Goal: Information Seeking & Learning: Learn about a topic

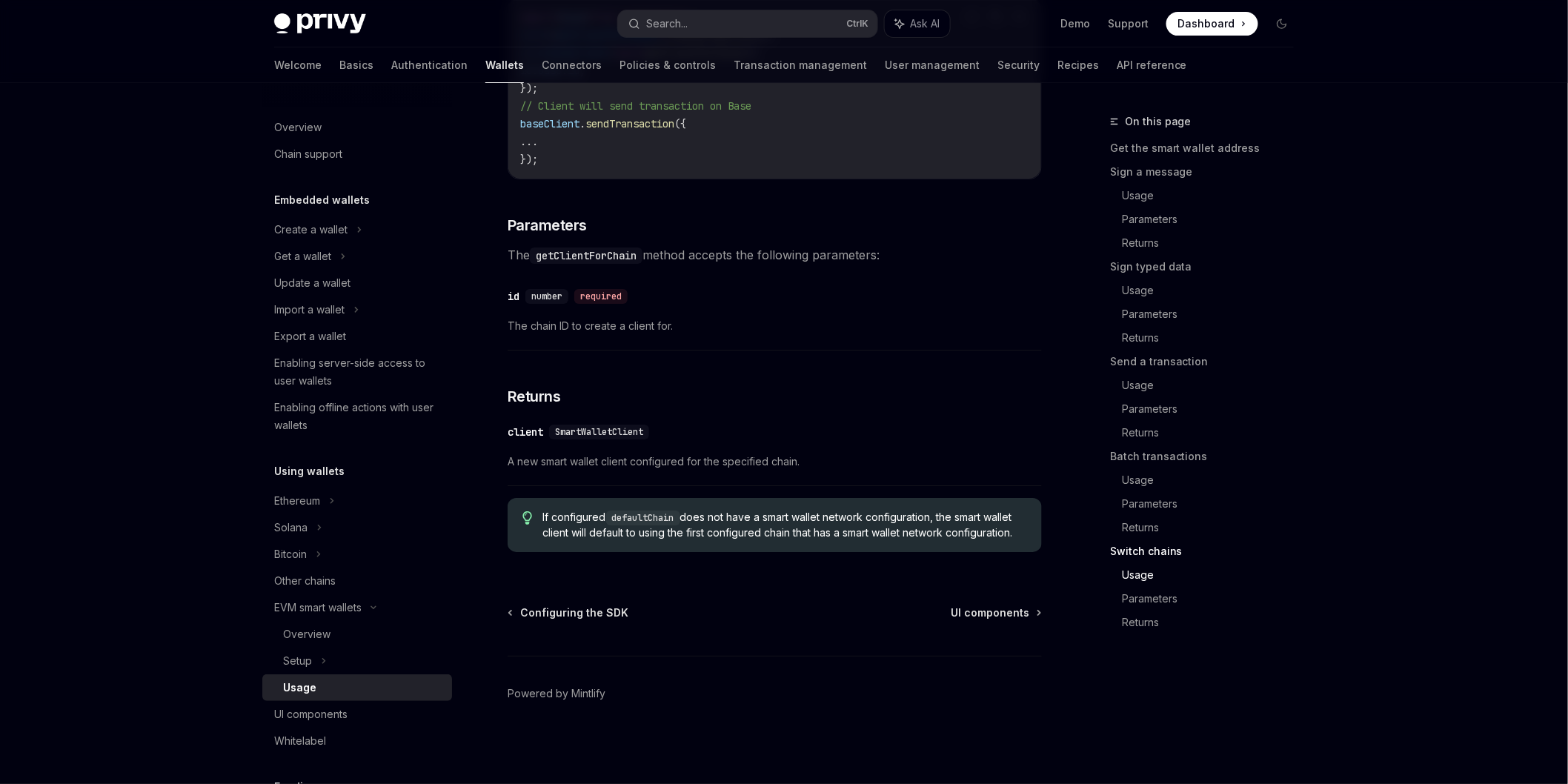
scroll to position [4459, 0]
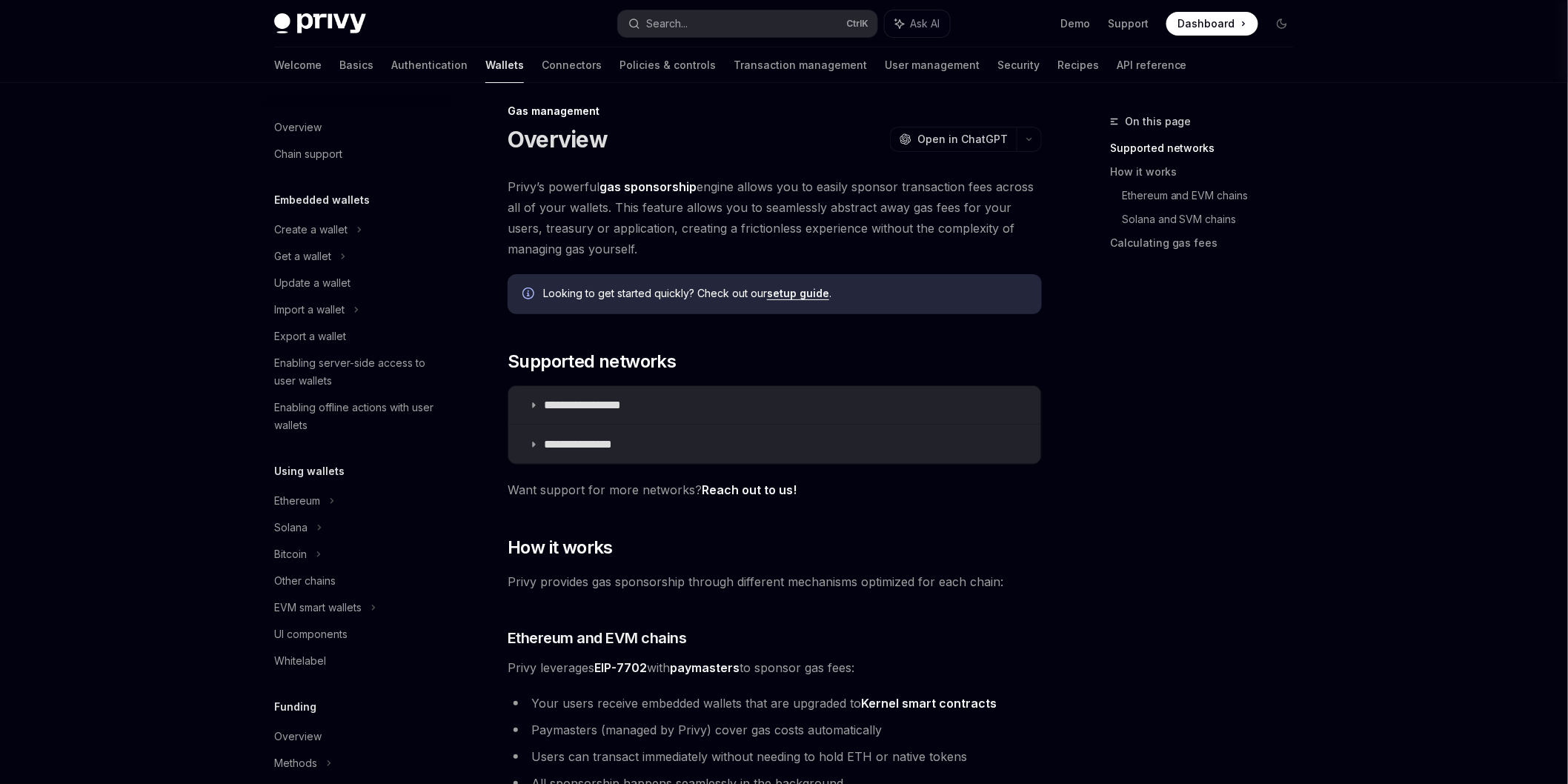
scroll to position [487, 0]
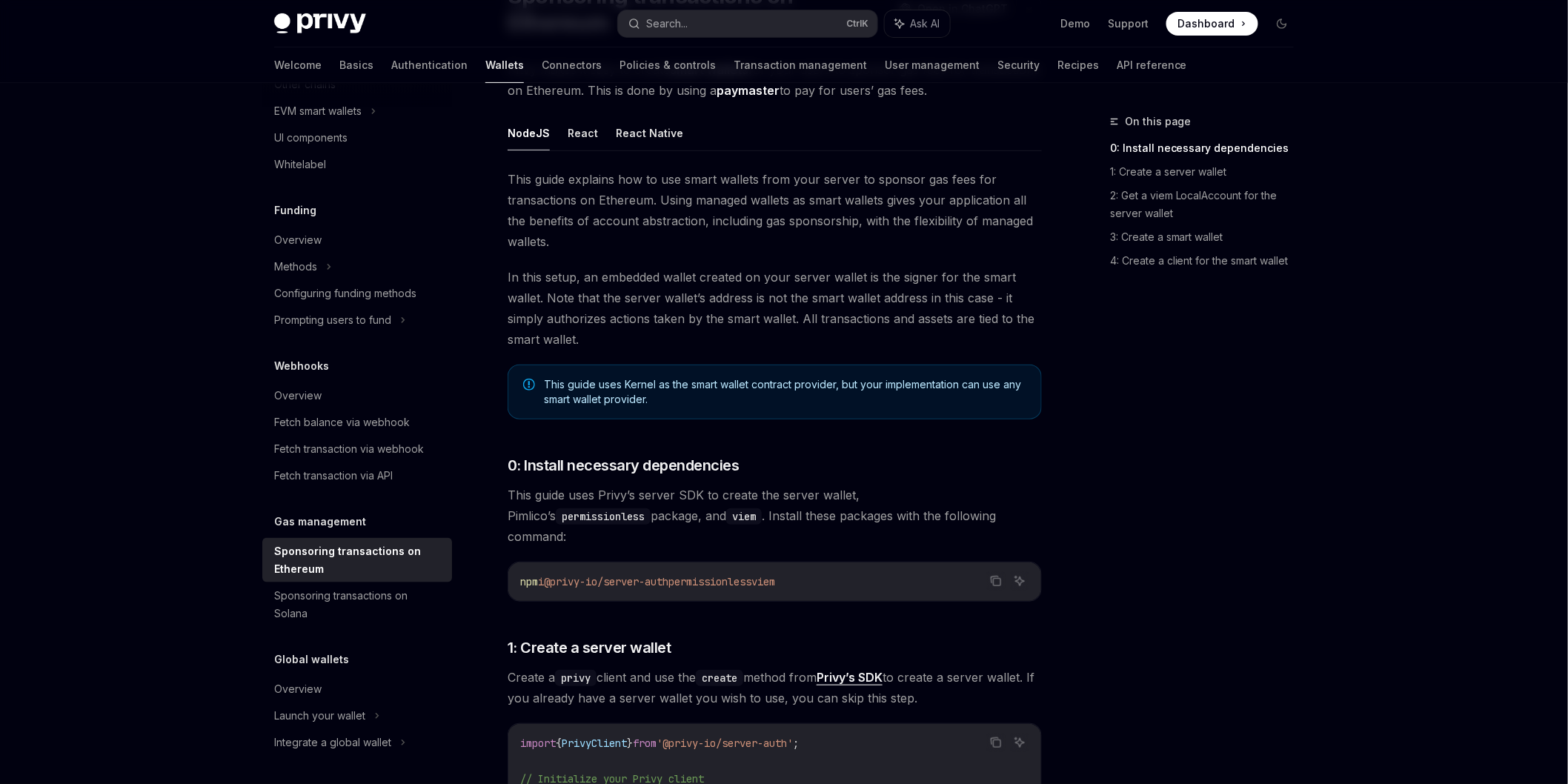
scroll to position [172, 0]
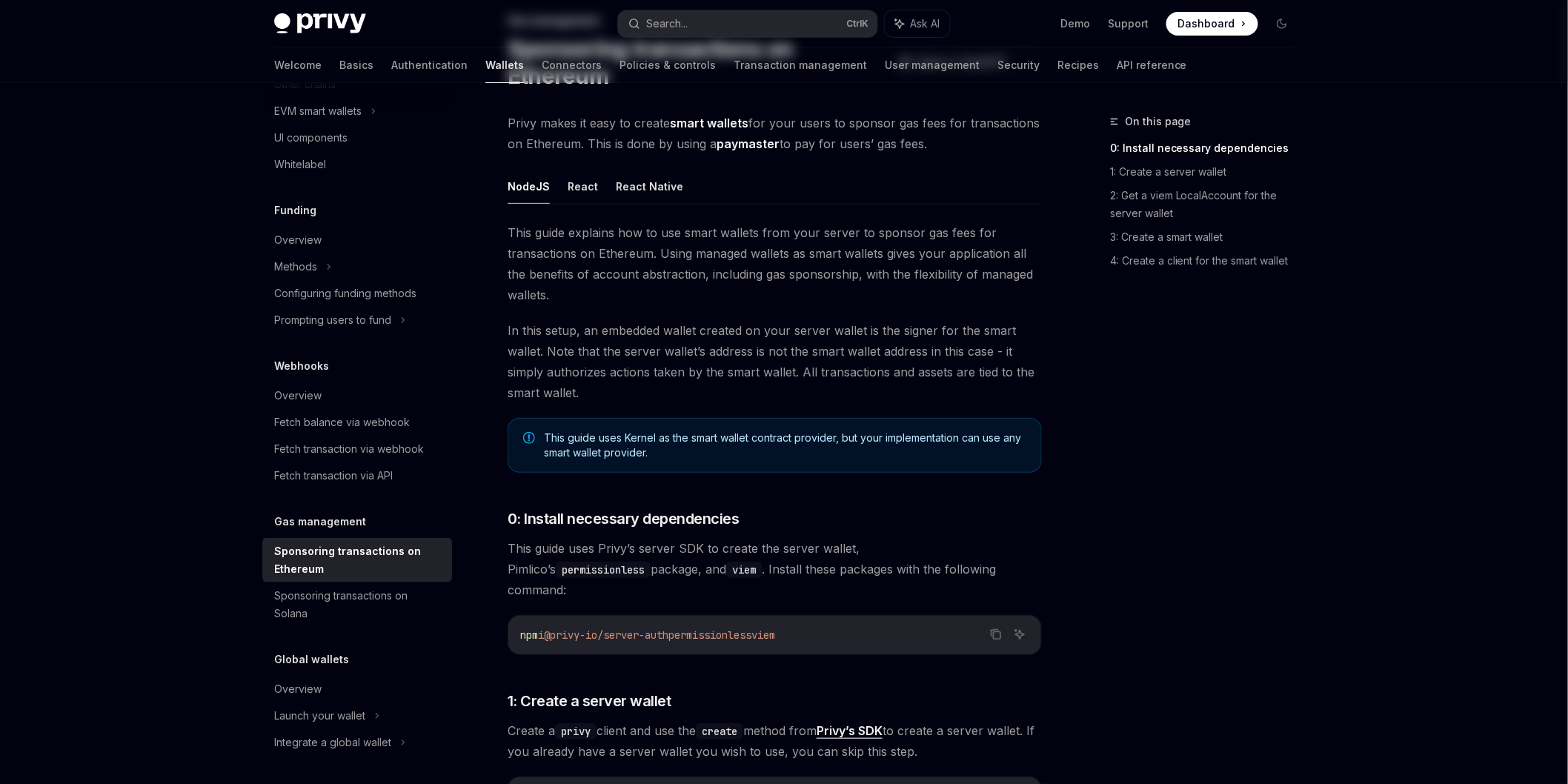
scroll to position [903, 0]
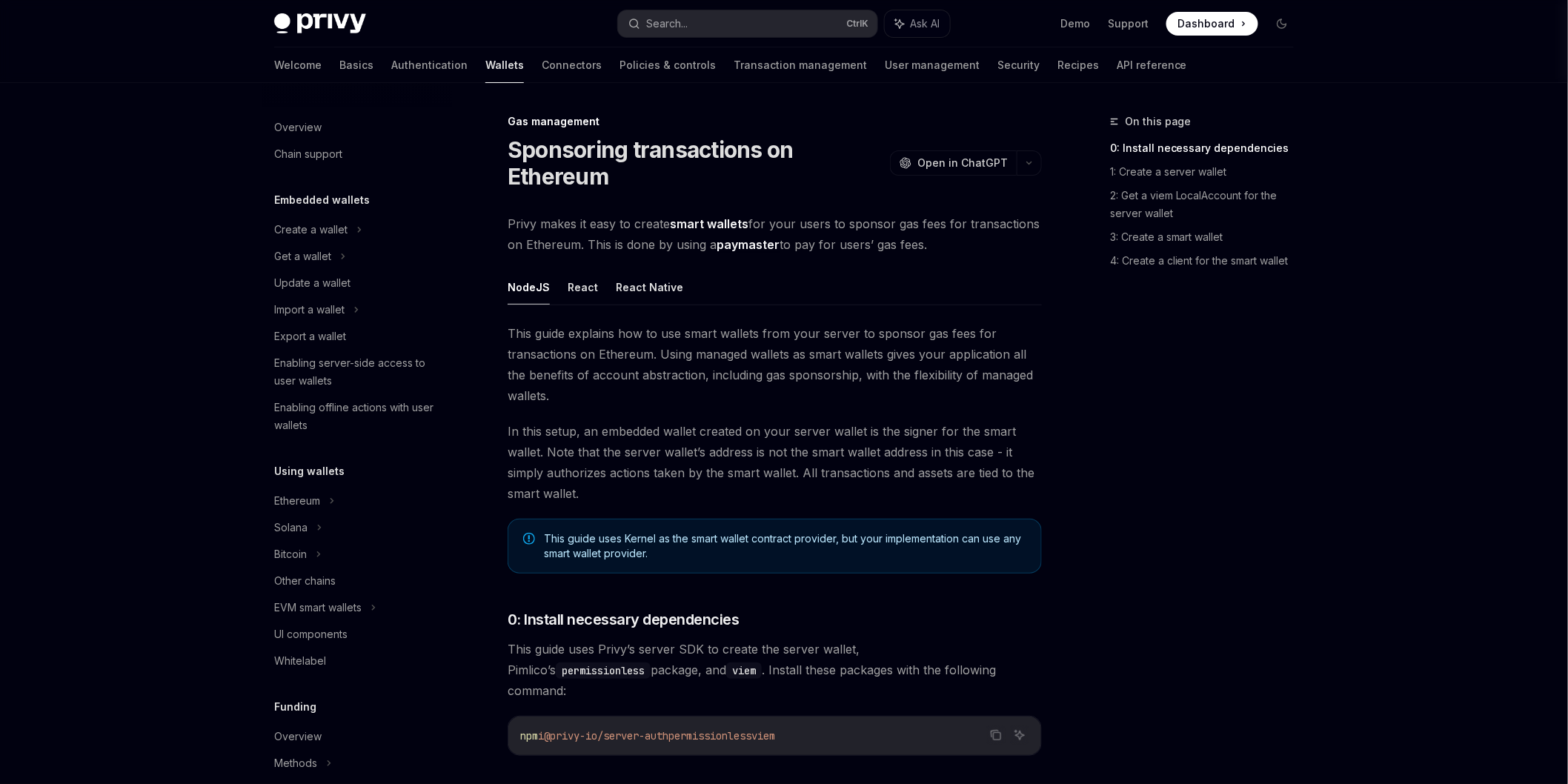
scroll to position [497, 0]
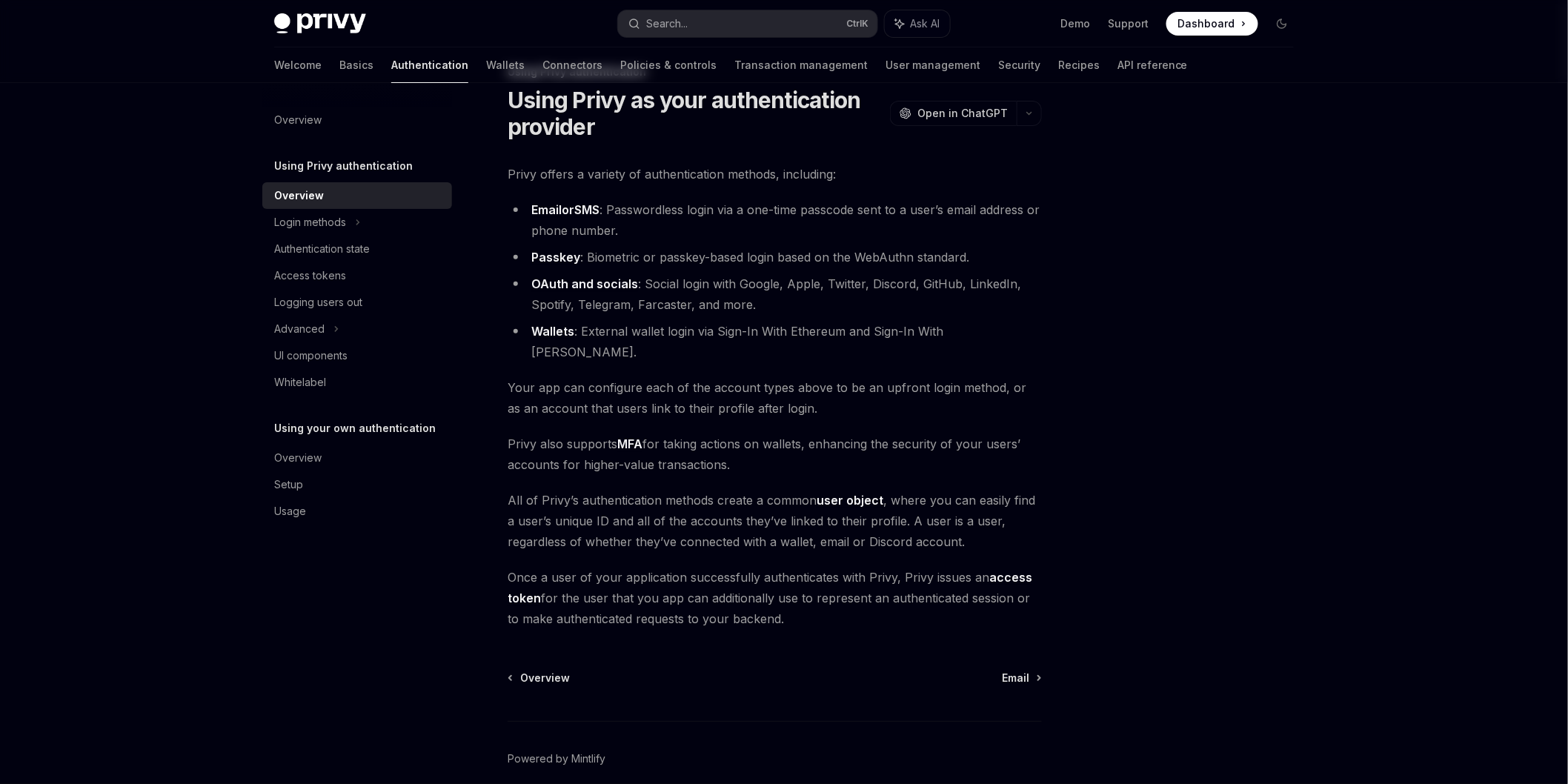
scroll to position [94, 0]
